Goal: Communication & Community: Answer question/provide support

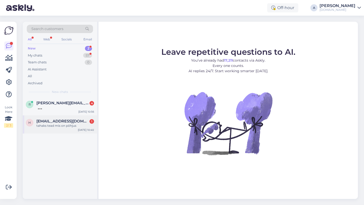
click at [56, 125] on div "tahaks tead mis on põhjus" at bounding box center [65, 126] width 58 height 5
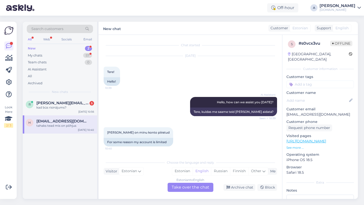
click at [200, 187] on div "Estonian to English Take over the chat" at bounding box center [190, 187] width 46 height 9
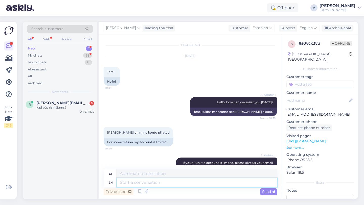
click at [169, 185] on textarea at bounding box center [197, 182] width 160 height 9
type textarea "Hey t"
type textarea "Hei"
type textarea "Hey there!"
type textarea "Tere!"
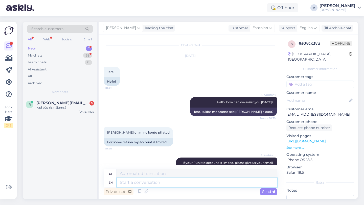
scroll to position [101, 0]
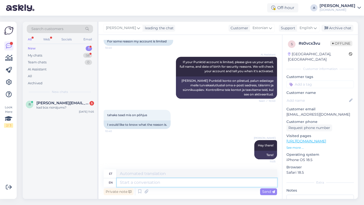
type textarea "D"
type textarea "s"
type textarea "Sometimes"
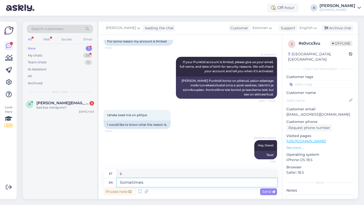
type textarea "Mõnikord"
type textarea "Sometimes it m"
type textarea "Mõnikord see"
type textarea "Sometimes it may"
type textarea "Mõnikord võib see"
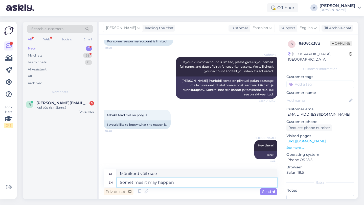
type textarea "Sometimes it may happen f"
type textarea "Mõnikord võib juhtuda"
type textarea "Sometimes it may happen fo"
type textarea "Mõnikord võib see juhtuda"
type textarea "Sometimes it may happen for"
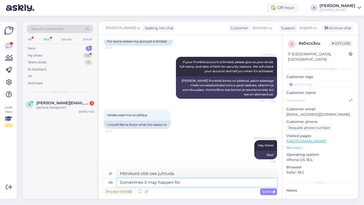
type textarea "Mõnikord võib see juhtuda selleks, et"
type textarea "Sometimes it may happen for security"
type textarea "Mõnikord võib see juhtuda turvalisuse huvides"
type textarea "Sometimes it may happen for security reasosns."
type textarea "Mõnikord võib see juhtuda turvakaalutlustel."
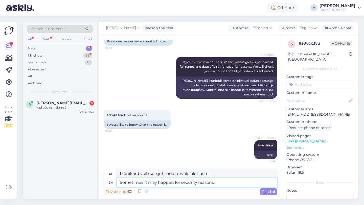
type textarea "Sometimes it may happen for security reasons."
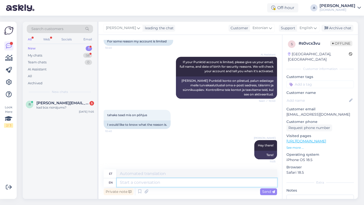
scroll to position [131, 0]
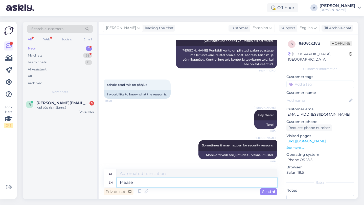
type textarea "Please"
type textarea "Palun"
type textarea "Please share w"
type textarea "Palun jaga"
type textarea "Please share with"
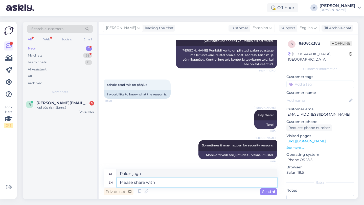
type textarea "Palun jagage"
type textarea "Please share with me y"
type textarea "Palun jaga minuga"
type textarea "Please share with me your"
type textarea "Palun jaga minuga oma"
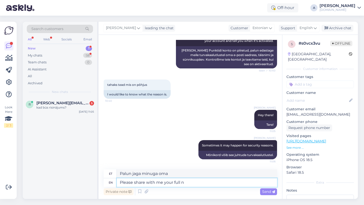
type textarea "Please share with me your full na"
type textarea "Palun jaga minuga oma täielikku"
type textarea "Please share with me your full name"
type textarea "Palun jaga minuga oma täielikku nime"
type textarea "Please share with me your full name"
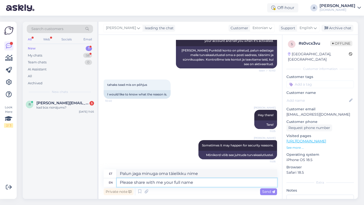
type textarea "Palun jaga minuga oma täisnime"
type textarea "Please share with me your full name,"
type textarea "Palun jaga minuga oma täisnime,"
type textarea "Please share with me your full name, date"
type textarea "Palun jagage minuga oma täisnime, kuupäeva"
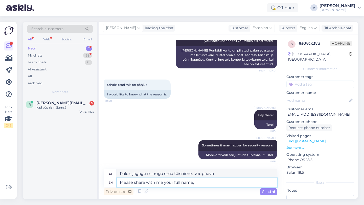
type textarea "Please share with me your full name"
type textarea "Palun jaga minuga oma täisnime,"
type textarea "Please share with me your ful"
type textarea "Palun jaga minuga oma täielikku"
type textarea "Please share with me your e"
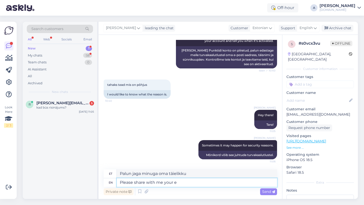
type textarea "Palun jaga minuga oma"
type textarea "Please share with me your email,"
type textarea "Palun jaga minuga oma e-posti aadressi,"
type textarea "Please share with me your email, full na"
type textarea "Palun jaga minuga oma täielikku e-posti aadressi."
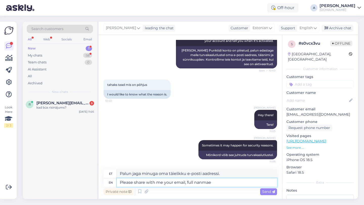
type textarea "Please share with me your email, full nanmae"
type textarea "Palun jaga minuga oma e-posti aadressi, täisnimi"
type textarea "Please share with me your email, full name an"
type textarea "Palun jaga minuga oma e-posti aadressi ja täisnime."
type textarea "Please share with me your email, full name and da"
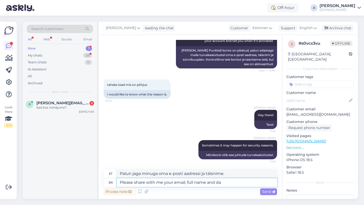
type textarea "Palun jaga minuga oma e-posti aadressi, täisnime ja"
type textarea "Please share with me your email, full name and date o"
type textarea "Palun jaga minuga oma e-posti aadressi, täisnime ja kuupäeva."
type textarea "Please share with me your email, full name and date of"
type textarea "Palun jagage minuga oma e-posti aadressi, täisnime ja kuupäeva."
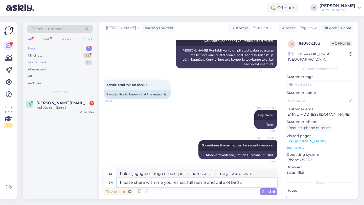
type textarea "Please share with me your email, full name and date of birth."
type textarea "Palun jaga minuga oma e-posti aadressi, täisnime ja sünnikuupäeva."
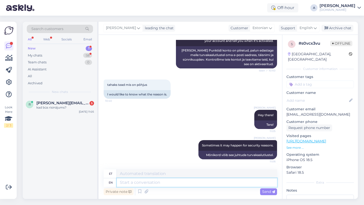
scroll to position [166, 0]
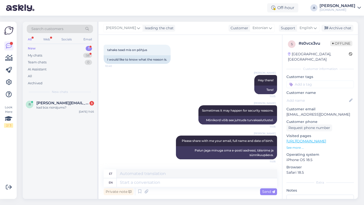
click at [316, 82] on input at bounding box center [319, 85] width 67 height 8
type input "order"
click at [320, 96] on span "Order_delay" at bounding box center [320, 97] width 18 height 3
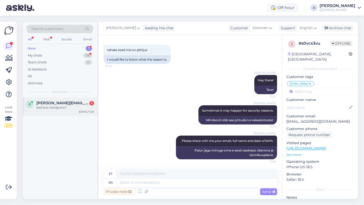
click at [49, 105] on span "[PERSON_NAME][EMAIL_ADDRESS][PERSON_NAME][DOMAIN_NAME]" at bounding box center [62, 103] width 53 height 5
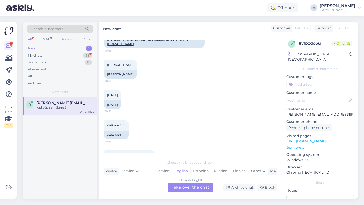
scroll to position [143, 0]
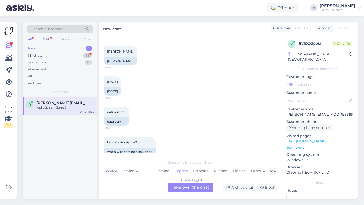
click at [180, 187] on div "Latvian to English Take over the chat" at bounding box center [190, 187] width 46 height 9
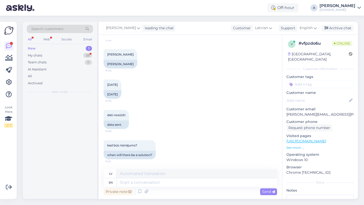
scroll to position [131, 0]
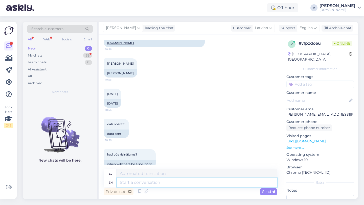
click at [157, 183] on textarea at bounding box center [197, 182] width 160 height 9
type textarea "Hey t"
type textarea "Hei"
type textarea "Hey there!"
type textarea "Sveiki!"
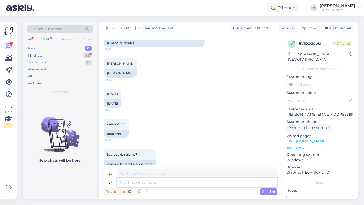
scroll to position [161, 0]
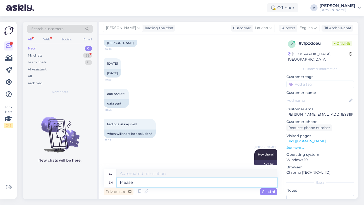
type textarea "Please"
type textarea "Lūdzu"
type textarea "Please give m"
type textarea "Lūdzu, sniedziet"
type textarea "Please give me a"
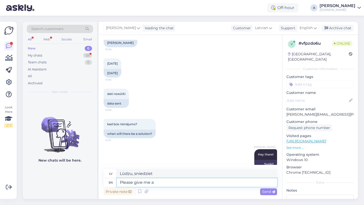
type textarea "Lūdzu, iedodiet man"
type textarea "Please give me a moment."
type textarea "Lūdzu, dodiet man mirkli."
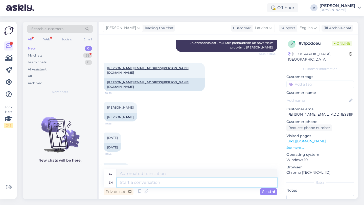
scroll to position [86, 0]
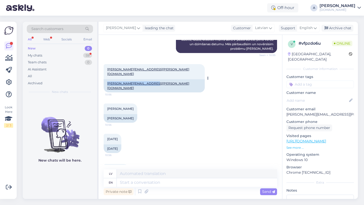
copy link "[PERSON_NAME][EMAIL_ADDRESS][PERSON_NAME][DOMAIN_NAME]"
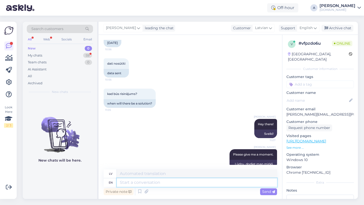
click at [134, 184] on textarea at bounding box center [197, 182] width 160 height 9
type textarea "You"
type textarea "Tu"
type textarea "You may t"
type textarea "Jūs varat"
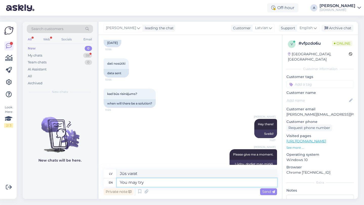
type textarea "You may try n"
type textarea "Jūs varat mēģināt"
type textarea "You may try now."
type textarea "Varat mēģināt tagad."
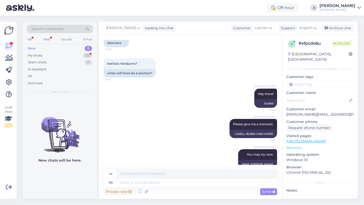
click at [302, 81] on input at bounding box center [319, 85] width 67 height 8
type input "blo"
click at [314, 96] on span "Blocked_account" at bounding box center [320, 97] width 27 height 3
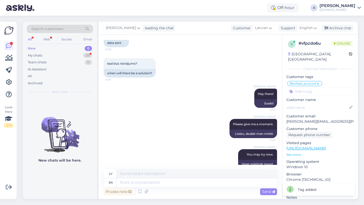
click at [74, 51] on div "New 0" at bounding box center [60, 48] width 66 height 7
click at [79, 53] on div "My chats 59" at bounding box center [60, 55] width 66 height 7
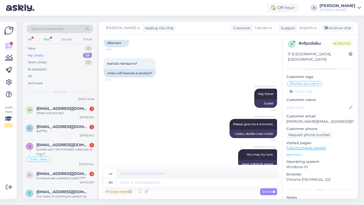
scroll to position [101, 0]
click at [71, 132] on div "847774" at bounding box center [65, 131] width 58 height 5
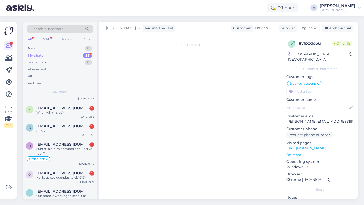
scroll to position [649, 0]
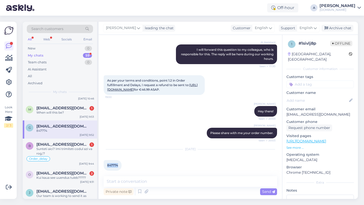
drag, startPoint x: 119, startPoint y: 161, endPoint x: 107, endPoint y: 160, distance: 12.0
click at [107, 160] on div "847774 9:52" at bounding box center [113, 165] width 18 height 11
copy span "847774"
click at [137, 184] on textarea at bounding box center [190, 181] width 173 height 11
type textarea "i"
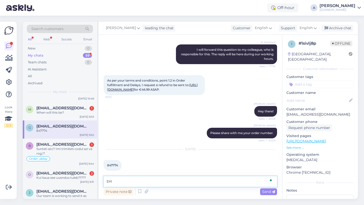
type textarea "t"
type textarea "Thanks!"
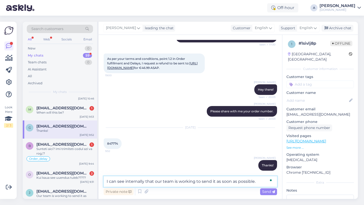
type textarea "I can see internally that our team is working to send it as soon as possible."
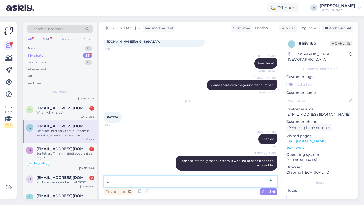
type textarea "p"
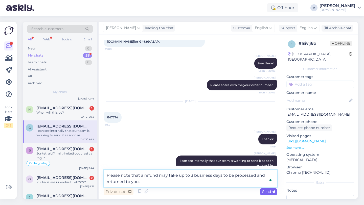
type textarea "Please note that a refund may take up to 3 business days to be processed and re…"
click at [265, 191] on span "Send" at bounding box center [268, 191] width 13 height 5
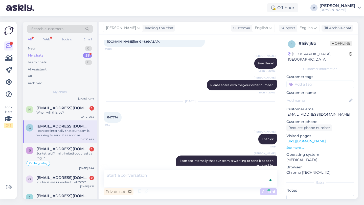
scroll to position [723, 0]
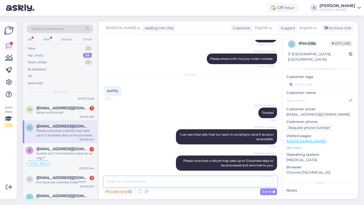
click at [210, 183] on textarea "To enrich screen reader interactions, please activate Accessibility in Grammarl…" at bounding box center [190, 181] width 173 height 11
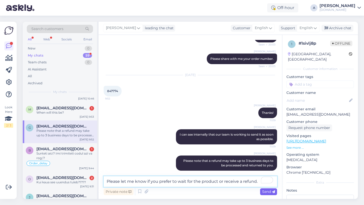
type textarea "Please let me know if you prefer to wait for the product or receive a refund."
click at [269, 193] on span "Send" at bounding box center [268, 191] width 13 height 5
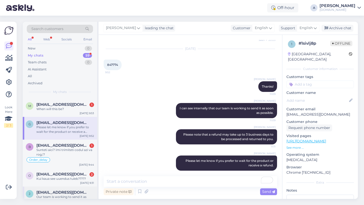
scroll to position [102, 0]
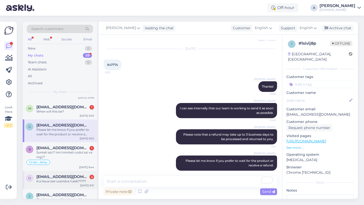
click at [71, 175] on span "[EMAIL_ADDRESS][DOMAIN_NAME]" at bounding box center [62, 177] width 53 height 5
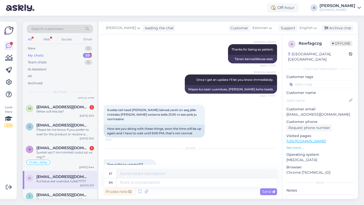
scroll to position [442, 0]
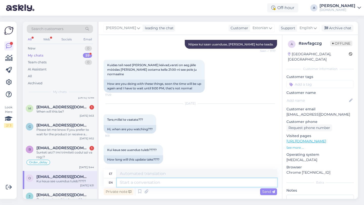
click at [162, 183] on textarea at bounding box center [197, 182] width 160 height 9
type textarea "Unfortun"
type textarea "Kahjuks"
type textarea "Unfortunately, there's n"
type textarea "Kahjuks on olemas"
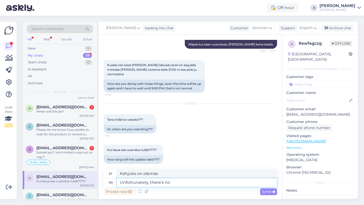
type textarea "Unfortunately, there's no"
type textarea "Kahjuks pole ühtegi"
type textarea "Unfortunately, there's no estimated ti"
type textarea "Kahjuks hinnangut pole"
type textarea "Unfortunately, there's no estimated time."
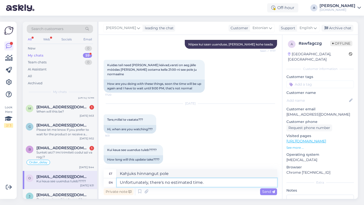
type textarea "Kahjuks pole hinnangulist aega."
type textarea "Unfortunately, there's no estimated time. B"
type textarea "Kahjuks pole hinnangulist aega teada. B"
type textarea "Unfortunately, there's no estimated time."
type textarea "Kahjuks pole hinnangulist aega."
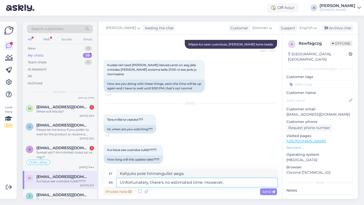
type textarea "Unfortunately, there's no estimated time. However,"
type textarea "Kahjuks pole hinnangulist aega. Siiski"
type textarea "Unfortunately, there's no estimated time. However, I'"
type textarea "Kahjuks pole hinnangulist aega. Siiski mina"
type textarea "Unfortunately, there's no estimated time. However, I'll"
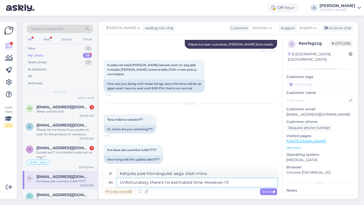
type textarea "Kahjuks pole hinnangulist aega. Siiski ma"
type textarea "Unfortunately, there's no estimated time. However, I'll let y"
type textarea "Kahjuks pole hinnangulist aega. Siiski lasen ma"
type textarea "Unfortunately, there's no estimated time. However, I'll let you k"
type textarea "Kahjuks pole hinnangulist aega. Aga ma [PERSON_NAME] teile teada."
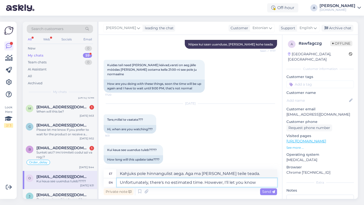
type textarea "Unfortunately, there's no estimated time. However, I'll let you know"
type textarea "Kahjuks pole hinnangulist aega. [PERSON_NAME] teile siiski teada."
type textarea "Unfortunately, there's no estimated time. However, I'll let you know as"
type textarea "Kahjuks pole hinnangulist aega. Siiski [PERSON_NAME] teile teada, kui"
type textarea "Unfortunately, there's no estimated time. However, I'll let you know as oon a"
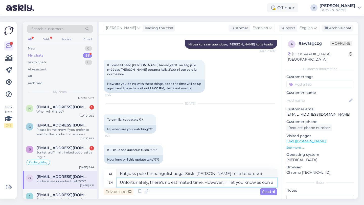
type textarea "Kahjuks pole täpset aega. [PERSON_NAME] teile aga esimesel võimalusel teada."
type textarea "Unfortunately, there's no estimated time. However, I'll let you know as so"
type textarea "Kahjuks pole hinnangulist aega. Siiski [PERSON_NAME] teile teada, kui"
type textarea "Unfortunately, there's no estimated time. However, I'll let you know as sonn"
type textarea "Kahjuks pole hinnangulist aega. [PERSON_NAME] teile aga teada niipea, kui see j…"
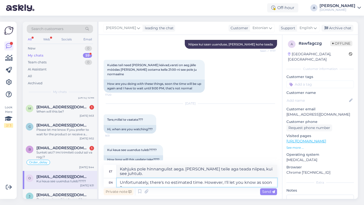
type textarea "Unfortunately, there's no estimated time. However, I'll let you know as soon as"
type textarea "Kahjuks pole hinnangulist aega. [PERSON_NAME] teile aga esimesel võimalusel tea…"
type textarea "Unfortunately, there's no estimated time. However, I'll let you know as soon as"
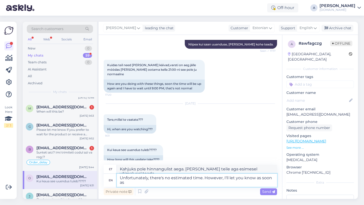
type textarea "Kahjuks pole hinnangulist aega. Siiski [PERSON_NAME] teile teada niipea kui või…"
type textarea "Unfortunately, there's no estimated time. However, I'll let you know as soon as…"
type textarea "Kahjuks pole hinnangulist aega. Siiski [PERSON_NAME] niipea kui võimalik."
type textarea "Unfortunately, there's no estimated time. However, I'll let you know as soon as…"
type textarea "Kahjuks pole hinnangulist aega. [PERSON_NAME] teile aga teada niipea, [PERSON_N…"
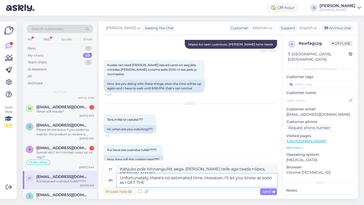
type textarea "Unfortunately, there's no estimated time. However, I'll let you know as soon as…"
type textarea "Kahjuks pole hinnangulist aega. Siiski [PERSON_NAME] niipea, [PERSON_NAME] saan."
type textarea "Unfortunately, there's no estimated time. However, I'll let you know as soon as…"
type textarea "Kahjuks pole hinnangulist aega. [PERSON_NAME] aga teada niipea, [PERSON_NAME]."
type textarea "Unfortunately, there's no estimated time. However, I'll let you know as soon as…"
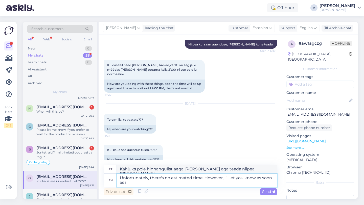
type textarea "Kahjuks pole hinnangulist aega. Siiski [PERSON_NAME] niipea kui võimalik."
type textarea "Unfortunately, there's no estimated time. However, I'll let you know as soon as"
type textarea "Kahjuks pole hinnangulist aega. Siiski [PERSON_NAME] teile teada niipea kui või…"
type textarea "Unfortunately, there's no estimated time. However, I'll let you know as soon as…"
type textarea "Kahjuks pole hinnangulist aega. Siiski [PERSON_NAME] niipea kui võimalik."
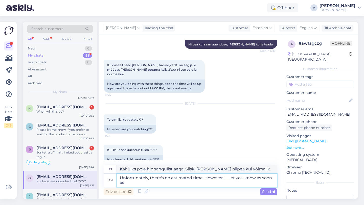
type textarea "Unfortunately, there's no estimated time. However, I'll let you know as soon as…"
type textarea "Kahjuks pole hinnangulist aega. Siiski [PERSON_NAME] teile teada niipea kui või…"
type textarea "Unfortunately, there's no estimated time. However, I'll let you know as soon as…"
type textarea "Kahjuks pole hinnangulist aega. Siiski [PERSON_NAME] niipea kui võimalik."
type textarea "Unfortunately, there's no estimated time. However, I'll let you know as soon as…"
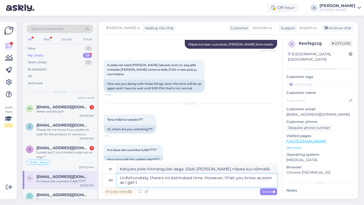
type textarea "Kahjuks pole hinnangulist aega. [PERSON_NAME] teile aga teada niipea, kui saan."
type textarea "Unfortunately, there's no estimated time. However, I'll let you know as soon as…"
type textarea "Kahjuks pole hinnangulist aega. Siiski [PERSON_NAME] niipea, [PERSON_NAME] saan."
type textarea "Unfortunately, there's no estimated time. However, I'll let you know as soon as…"
type textarea "Kahjuks pole hinnangulist aega. Siiski [PERSON_NAME] niipea, kui infot saan."
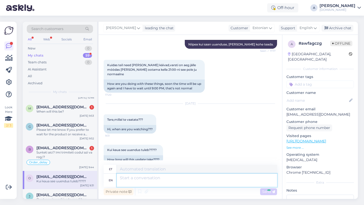
scroll to position [481, 0]
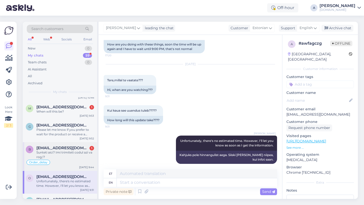
click at [68, 157] on div "Sunteti aici? Imi trimiteti codul azi va rog,!?" at bounding box center [65, 154] width 58 height 9
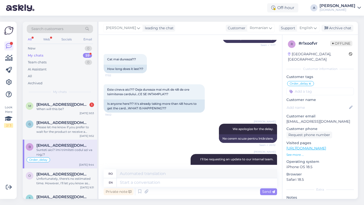
scroll to position [2541, 0]
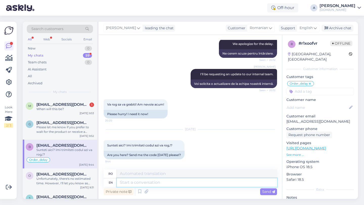
click at [142, 183] on textarea at bounding box center [197, 182] width 160 height 9
type textarea "Once"
type textarea "Dată"
type textarea "Once I"
type textarea "Odată ce eu"
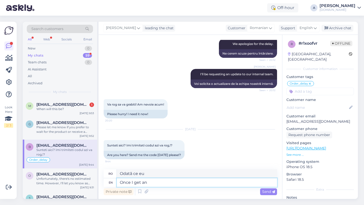
type textarea "Once I get an"
type textarea "Odată ce primesc un"
type textarea "Once I get an update"
type textarea "Odată ce primesc o actualizare"
type textarea "Once I get an update I'll le"
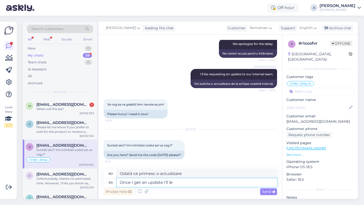
type textarea "Imediat ce primesc o actualizare, voi"
type textarea "Once I get an update I'll let"
type textarea "Imediat ce primesc o actualizare, vă voi anunța"
type textarea "Once I get an update I'll let you k"
type textarea "Imediat ce primesc o actualizare, te voi anunța"
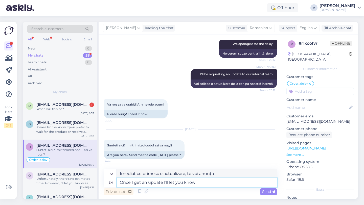
type textarea "Once I get an update I'll let you know i"
type textarea "Imediat ce primesc o actualizare, te voi anunța."
type textarea "Once I get an update I'll let you know immediately."
type textarea "Imediat ce primesc o actualizare, te voi anunța imediat."
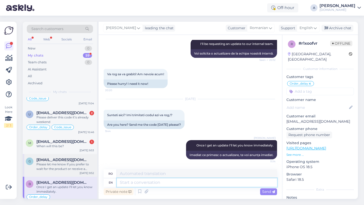
scroll to position [54, 0]
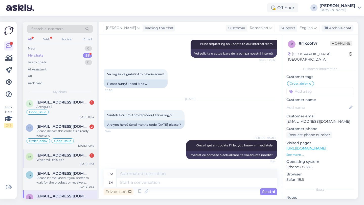
click at [68, 162] on div "m [EMAIL_ADDRESS][DOMAIN_NAME] 1 When will this be? [DATE] 9:53" at bounding box center [60, 159] width 74 height 18
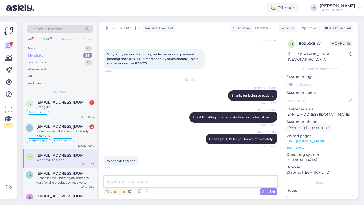
click at [117, 182] on textarea at bounding box center [190, 181] width 173 height 11
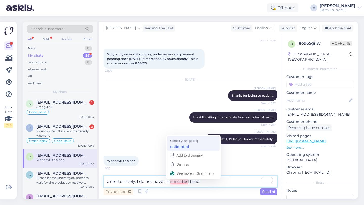
type textarea "Unfortunately, I do not have an estimated time."
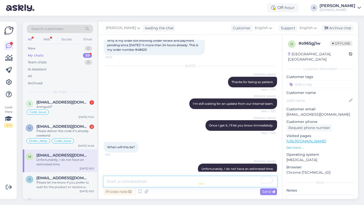
scroll to position [1028, 0]
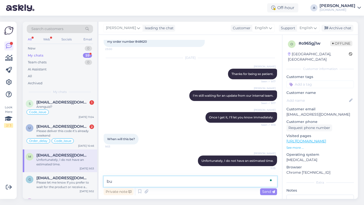
type textarea "b"
type textarea "But I'll let you know as soon as I get the information."
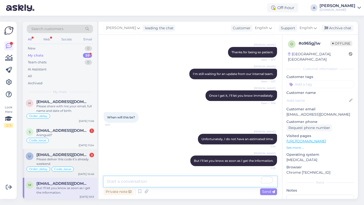
scroll to position [25, 0]
click at [80, 156] on span "[EMAIL_ADDRESS][DOMAIN_NAME]" at bounding box center [62, 155] width 53 height 5
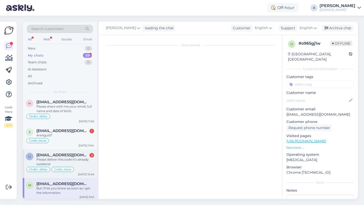
scroll to position [3488, 0]
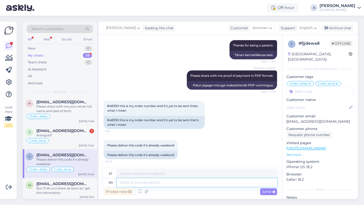
click at [130, 183] on textarea at bounding box center [197, 182] width 160 height 9
type textarea "Could"
type textarea "Võiks"
type textarea "Could you"
type textarea "Kas sa saaksid"
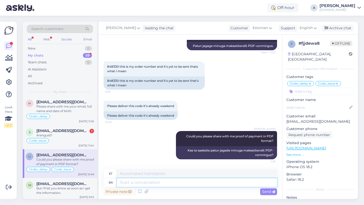
scroll to position [0, 0]
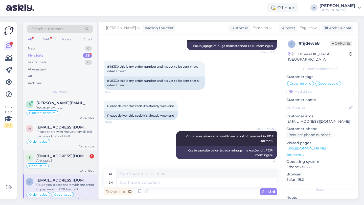
click at [64, 166] on div "Code_issue" at bounding box center [60, 166] width 68 height 6
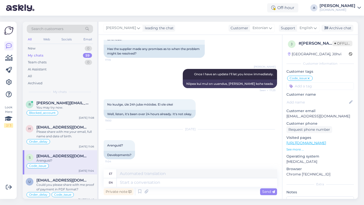
scroll to position [1481, 0]
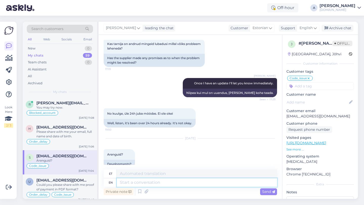
click at [125, 182] on textarea at bounding box center [197, 182] width 160 height 9
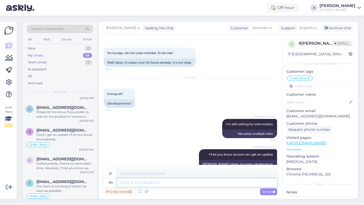
scroll to position [0, 0]
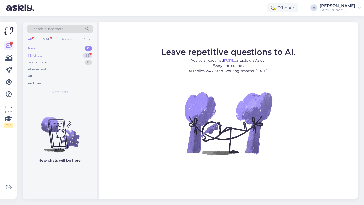
click at [86, 56] on div "59" at bounding box center [87, 55] width 9 height 5
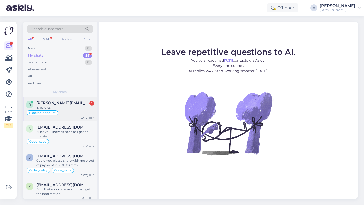
click at [78, 104] on span "[PERSON_NAME][EMAIL_ADDRESS][PERSON_NAME][DOMAIN_NAME]" at bounding box center [62, 103] width 53 height 5
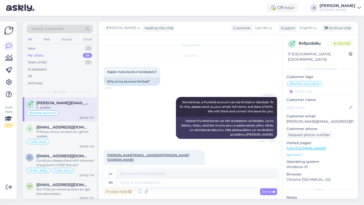
scroll to position [252, 0]
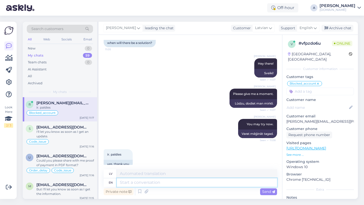
click at [156, 186] on textarea at bounding box center [197, 182] width 160 height 9
type textarea "You're w"
type textarea "Tu esi"
type textarea "You're welcome!"
type textarea "Nav par ko!"
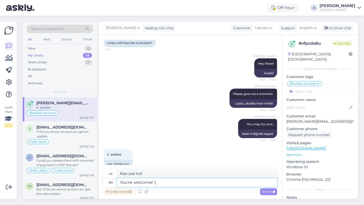
type textarea "You're welcome! :)"
type textarea "Nav par ko! :)"
